Goal: Communication & Community: Answer question/provide support

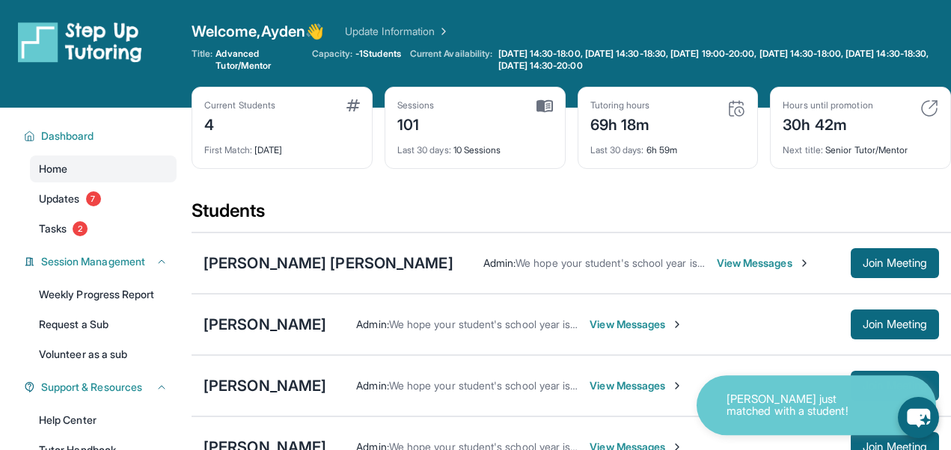
scroll to position [195, 0]
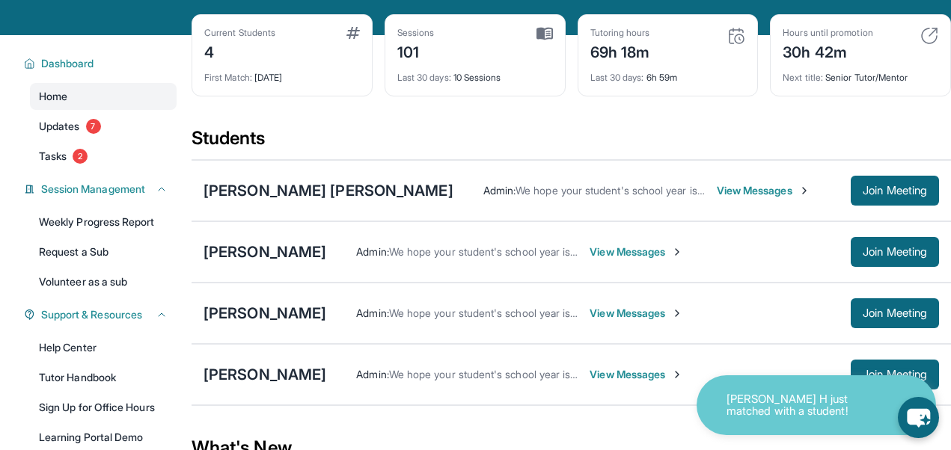
scroll to position [81, 0]
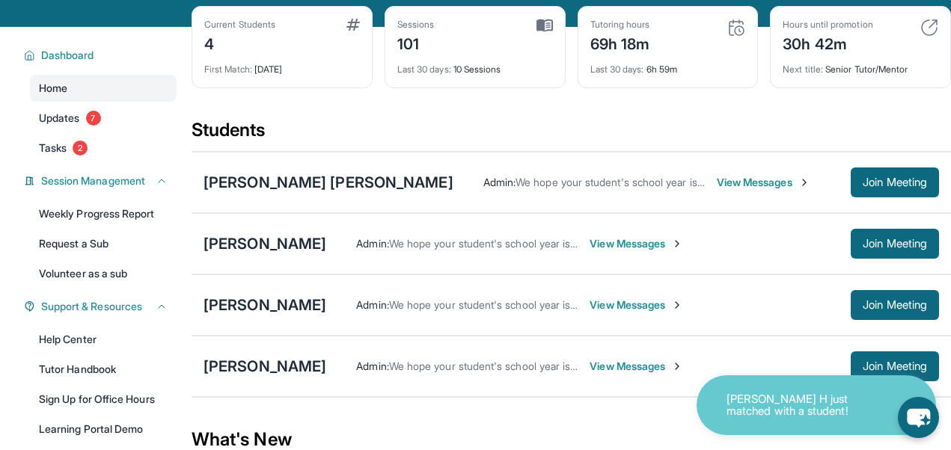
click at [590, 363] on span "View Messages" at bounding box center [637, 366] width 94 height 15
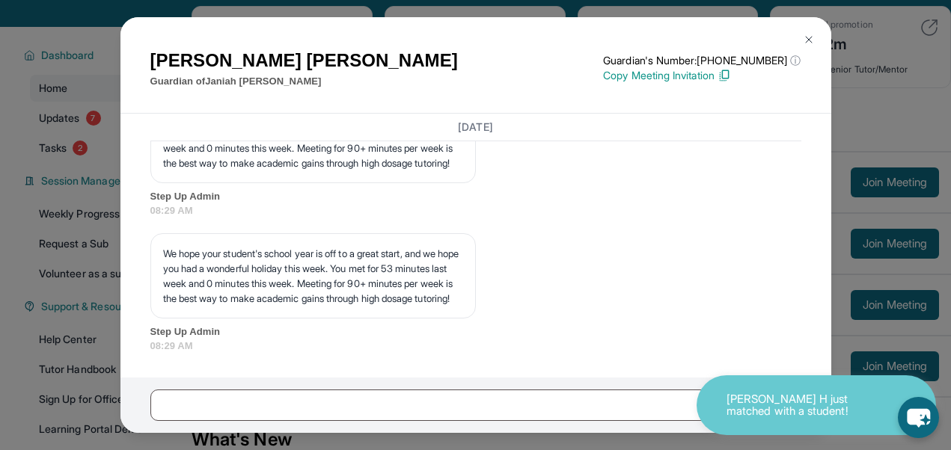
scroll to position [26060, 0]
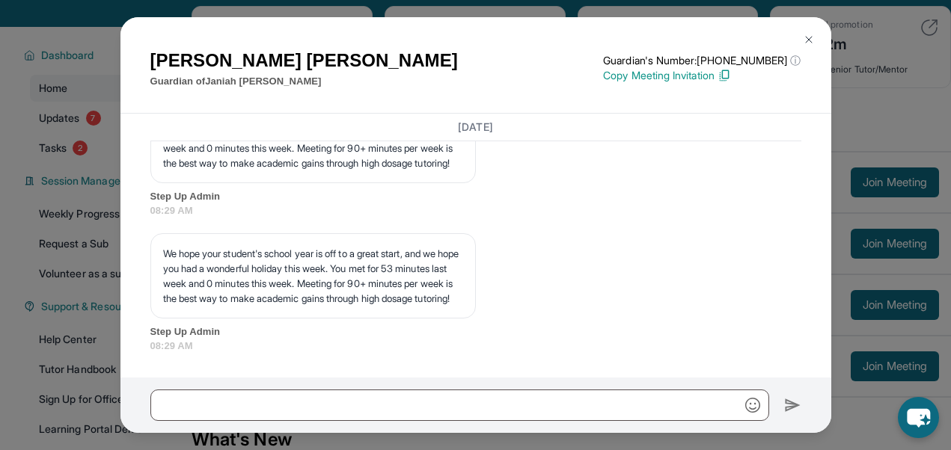
click at [807, 37] on img at bounding box center [809, 40] width 12 height 12
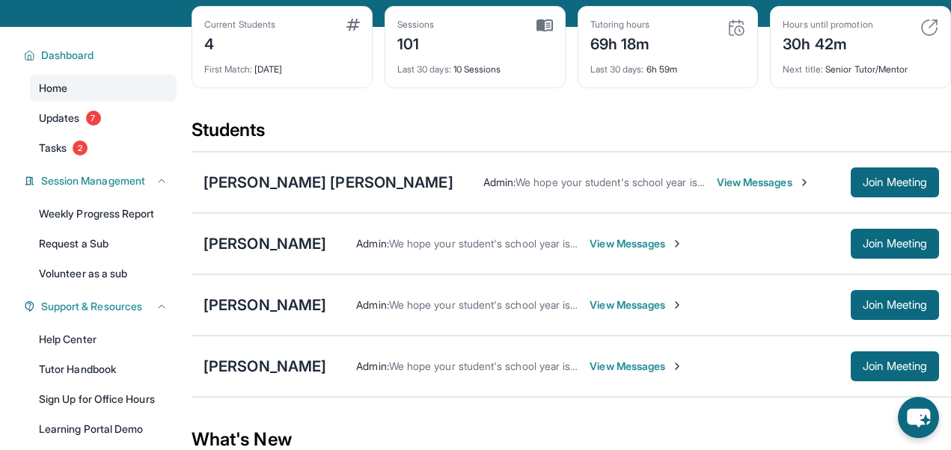
click at [326, 361] on div "Admin : We hope your student's school year is off to a great start, and we hope…" at bounding box center [588, 366] width 525 height 15
click at [251, 362] on div "[PERSON_NAME]" at bounding box center [265, 366] width 123 height 21
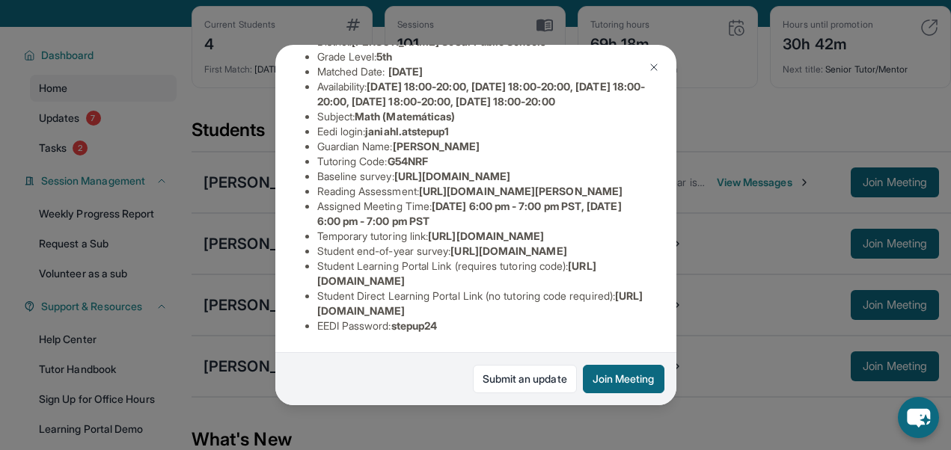
scroll to position [184, 0]
drag, startPoint x: 371, startPoint y: 123, endPoint x: 474, endPoint y: 123, distance: 102.5
click at [474, 124] on li "Eedi login : [PERSON_NAME].atstepup1" at bounding box center [481, 131] width 329 height 15
copy span "janiahl.atstepup1"
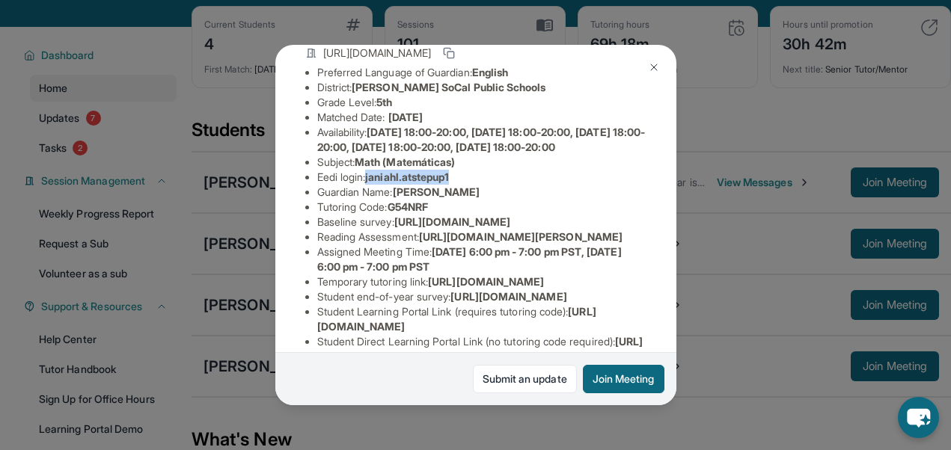
scroll to position [119, 0]
click at [485, 31] on div "[PERSON_NAME] Guardian: [PERSON_NAME] Student Information [URL][DOMAIN_NAME] Pr…" at bounding box center [475, 225] width 951 height 450
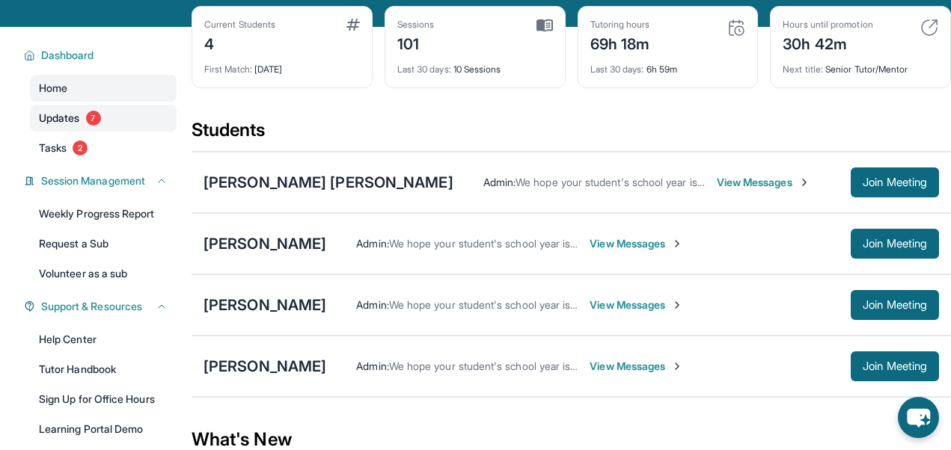
click at [102, 121] on link "Updates 7" at bounding box center [103, 118] width 147 height 27
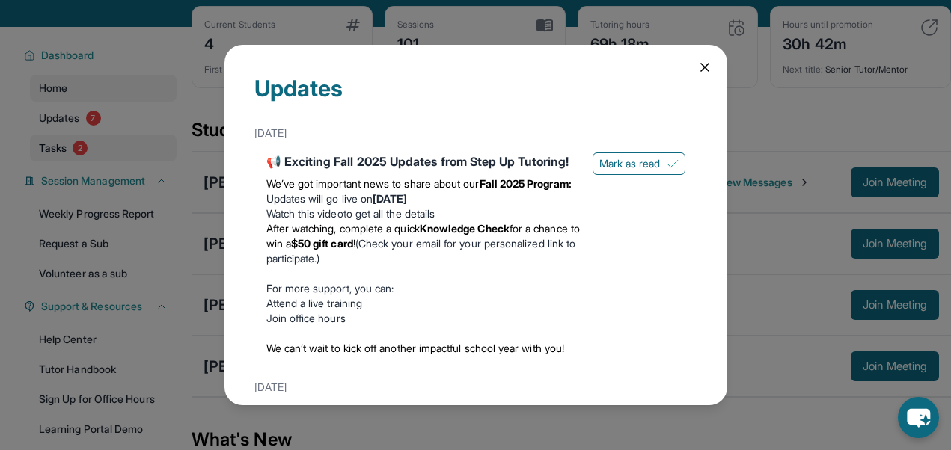
click at [101, 158] on div "Updates [DATE] 📢 Exciting Fall 2025 Updates from Step Up Tutoring! We’ve got im…" at bounding box center [475, 225] width 951 height 450
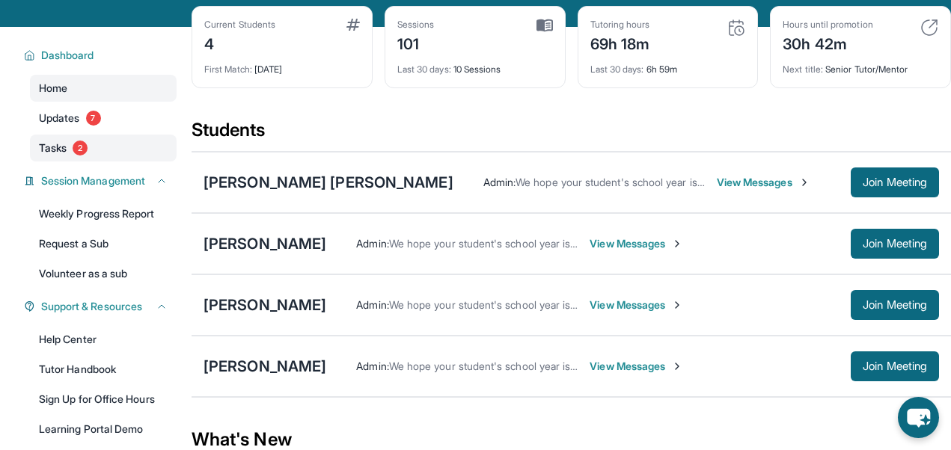
click at [73, 153] on link "Tasks 2" at bounding box center [103, 148] width 147 height 27
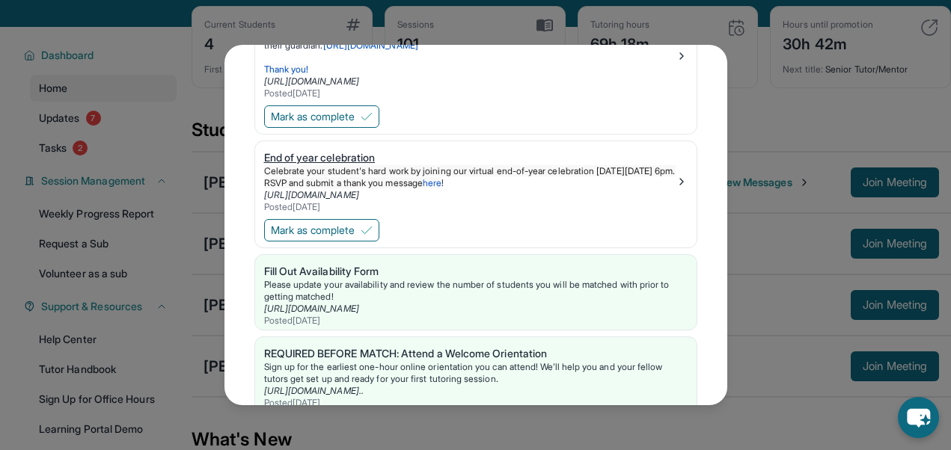
scroll to position [160, 0]
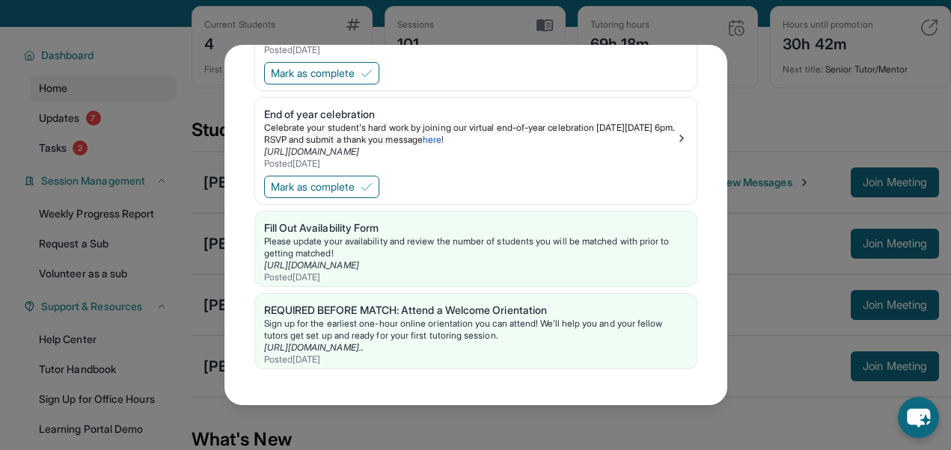
click at [61, 210] on div "Tasks Invite your tutee to Step Up Summer Camp! Please invite your tutee to our…" at bounding box center [475, 225] width 951 height 450
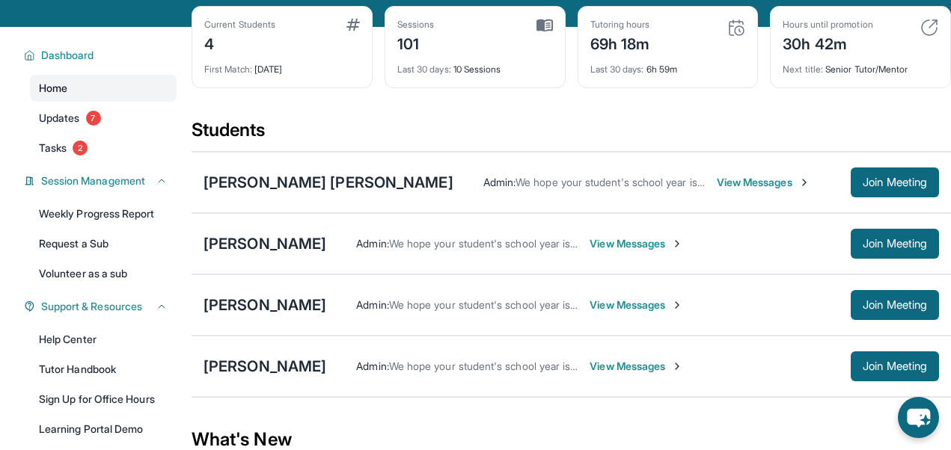
click at [68, 101] on link "Home" at bounding box center [103, 88] width 147 height 27
click at [68, 109] on link "Updates 7" at bounding box center [103, 118] width 147 height 27
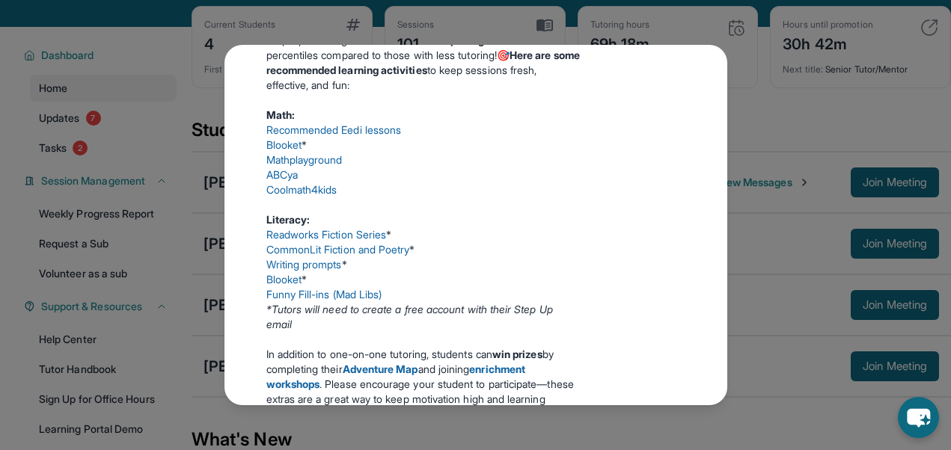
scroll to position [738, 0]
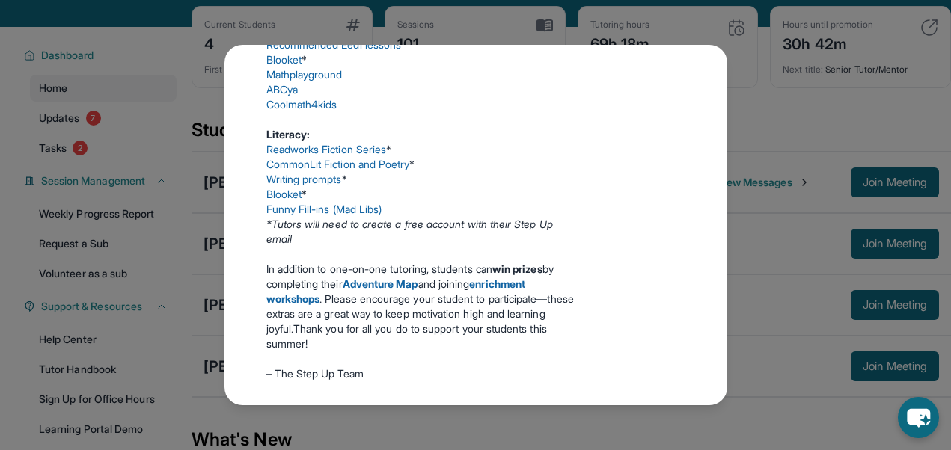
click at [316, 81] on link "Mathplayground" at bounding box center [304, 74] width 76 height 13
click at [495, 23] on div "Updates [DATE] 📢 Exciting Fall 2025 Updates from Step Up Tutoring! We’ve got im…" at bounding box center [475, 225] width 951 height 450
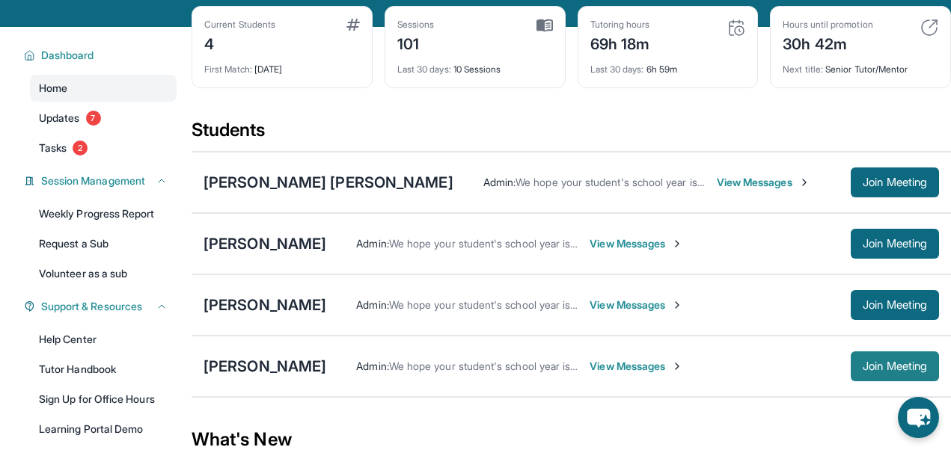
click at [865, 366] on span "Join Meeting" at bounding box center [895, 366] width 64 height 9
